Goal: Task Accomplishment & Management: Use online tool/utility

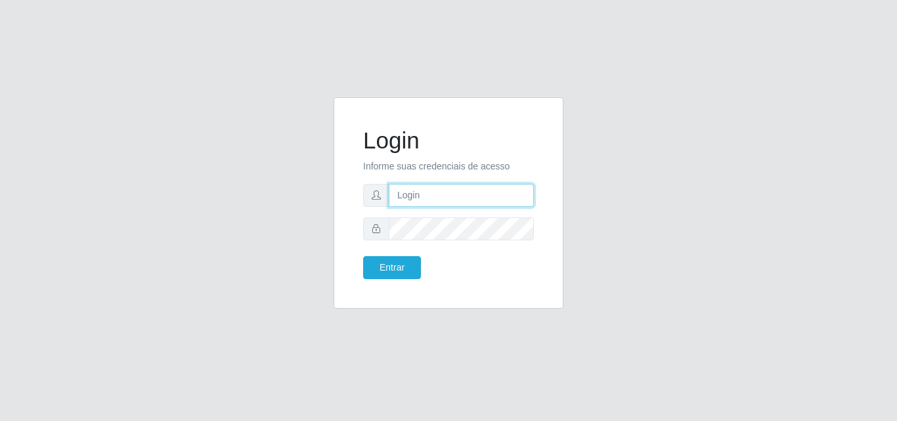
click at [409, 198] on input "text" at bounding box center [461, 195] width 145 height 23
type input "vitoria@saullus"
click at [444, 242] on form "Login Informe suas credenciais de acesso vitoria@saullus Entrar" at bounding box center [448, 203] width 171 height 152
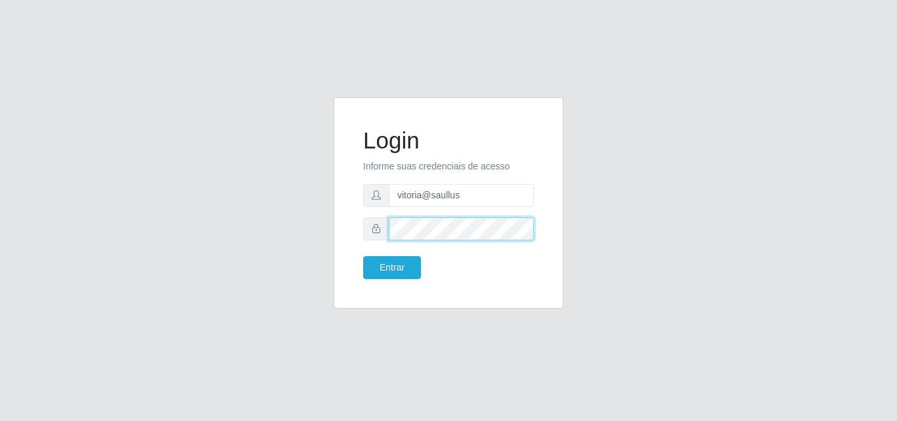
click at [363, 256] on button "Entrar" at bounding box center [392, 267] width 58 height 23
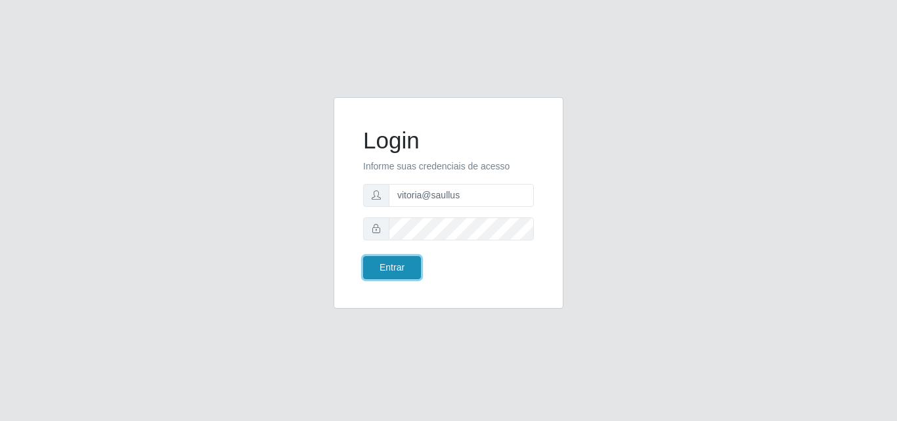
click at [408, 269] on button "Entrar" at bounding box center [392, 267] width 58 height 23
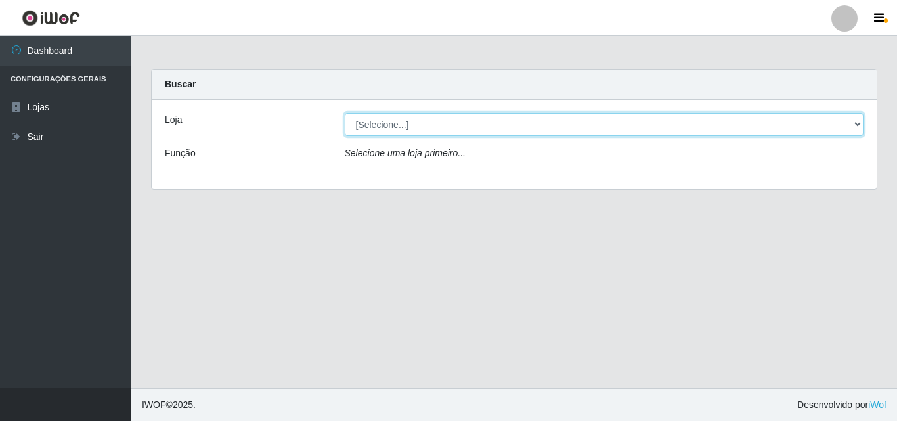
click at [473, 116] on select "[Selecione...] Saullus Supermercados" at bounding box center [604, 124] width 519 height 23
select select "423"
click at [345, 113] on select "[Selecione...] Saullus Supermercados" at bounding box center [604, 124] width 519 height 23
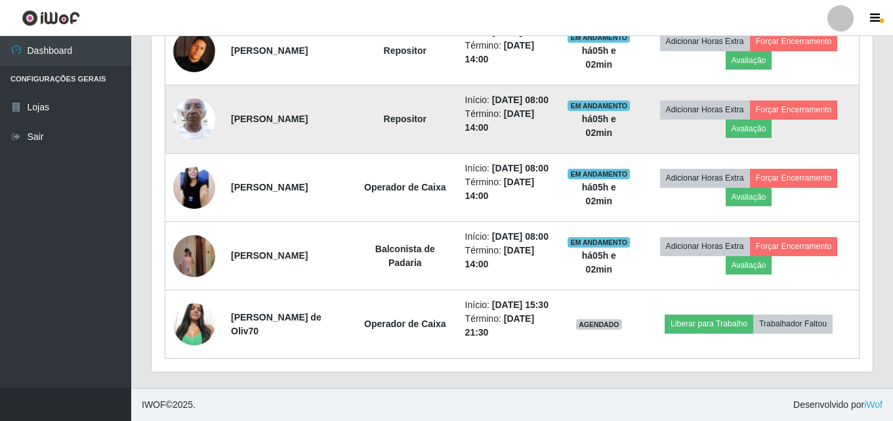
scroll to position [591, 0]
